Goal: Task Accomplishment & Management: Use online tool/utility

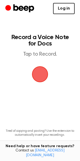
click at [66, 9] on link "Log in" at bounding box center [64, 8] width 22 height 11
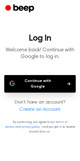
click at [51, 82] on button "Continue with Google" at bounding box center [39, 84] width 71 height 18
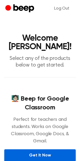
click at [47, 149] on link "Get It Now" at bounding box center [39, 155] width 71 height 12
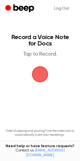
click at [41, 76] on span "button" at bounding box center [39, 74] width 21 height 21
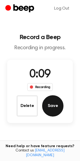
click at [53, 106] on button "Save" at bounding box center [52, 105] width 21 height 21
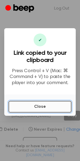
click at [35, 106] on button "Close" at bounding box center [40, 107] width 63 height 12
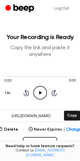
click at [40, 94] on icon "Play Audio" at bounding box center [40, 93] width 14 height 14
click at [40, 94] on icon "Pause Audio" at bounding box center [40, 93] width 14 height 14
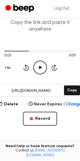
scroll to position [41, 0]
